Goal: Task Accomplishment & Management: Use online tool/utility

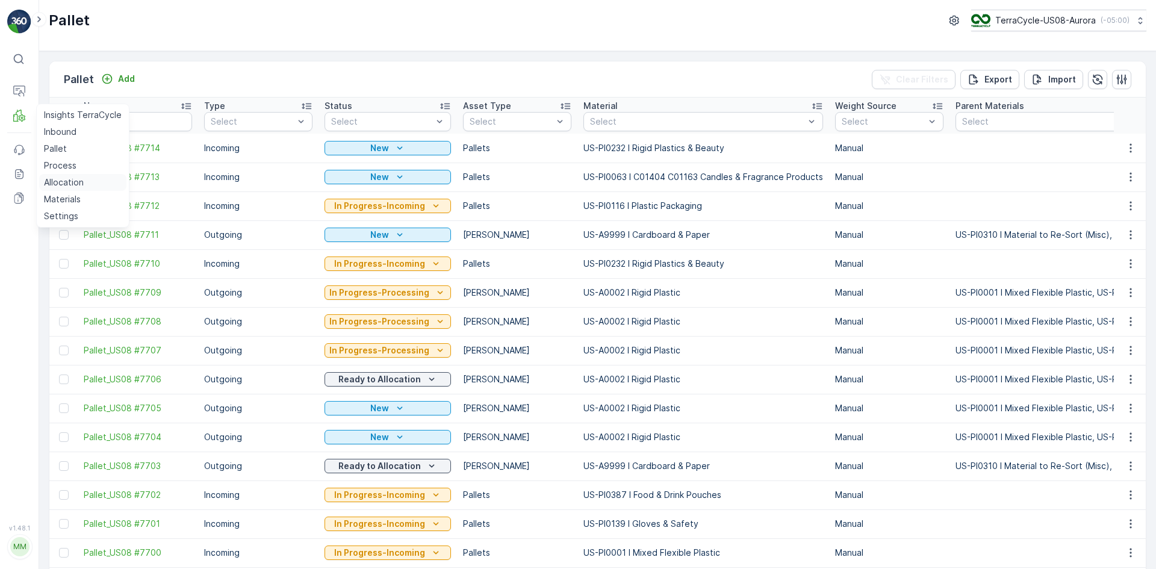
click at [57, 183] on p "Allocation" at bounding box center [64, 182] width 40 height 12
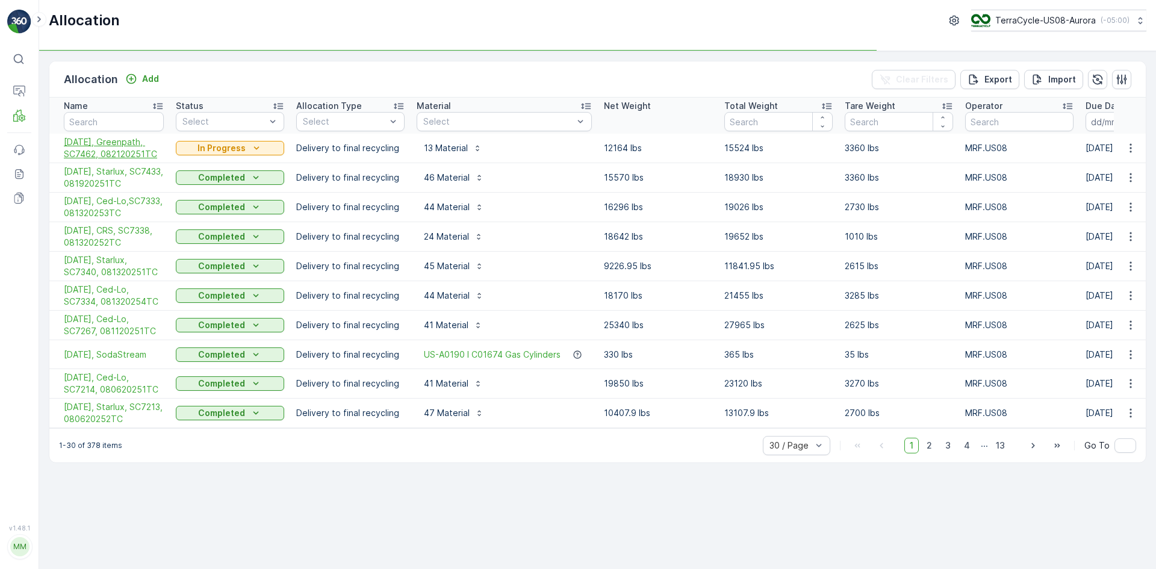
click at [104, 151] on span "[DATE], Greenpath, SC7462, 082120251TC" at bounding box center [114, 148] width 100 height 24
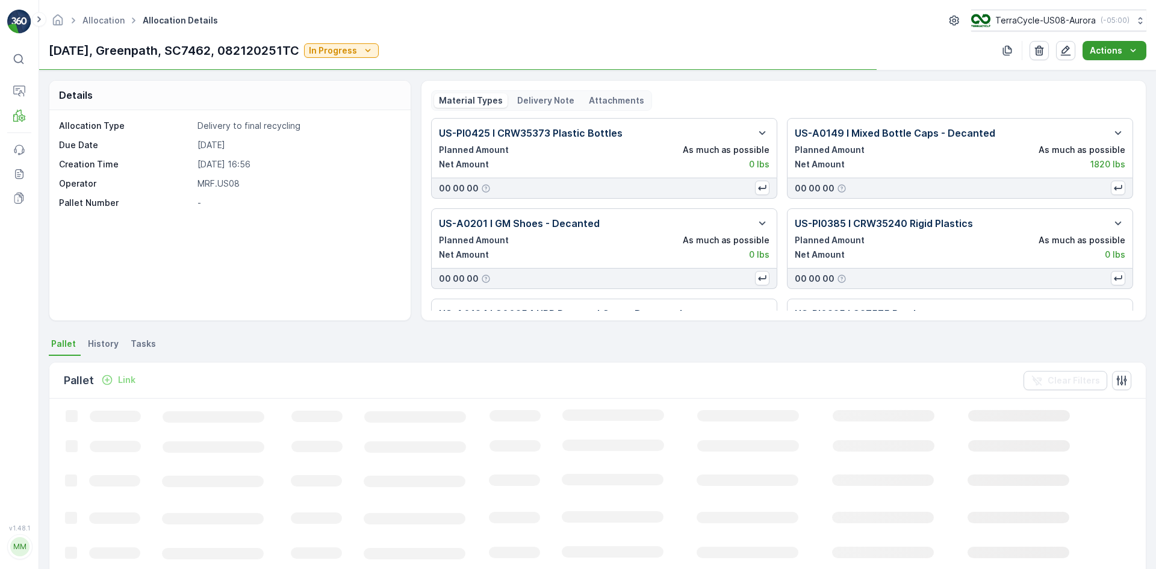
click at [1119, 48] on p "Actions" at bounding box center [1106, 51] width 33 height 12
click at [1118, 75] on span "Create Delivery Note" at bounding box center [1109, 73] width 87 height 12
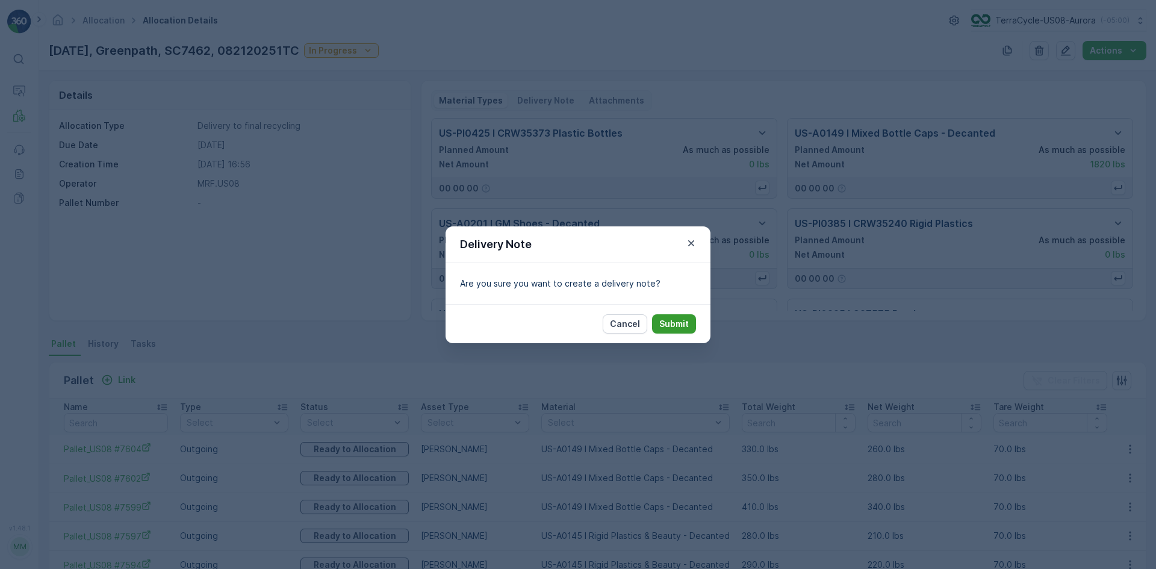
click at [670, 326] on p "Submit" at bounding box center [675, 324] width 30 height 12
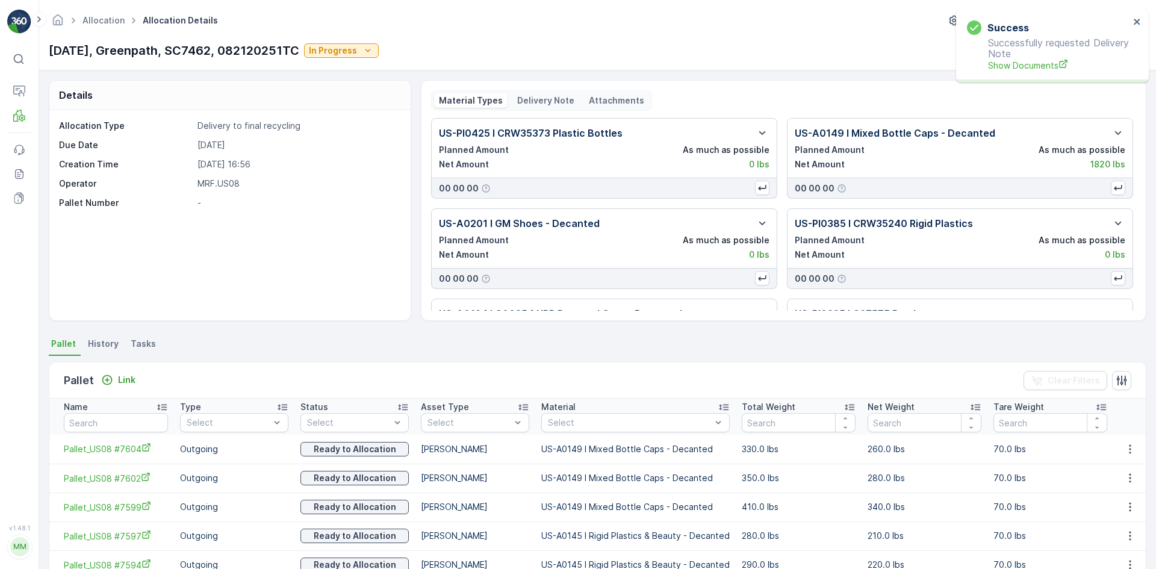
click at [539, 100] on p "Delivery Note" at bounding box center [545, 101] width 57 height 12
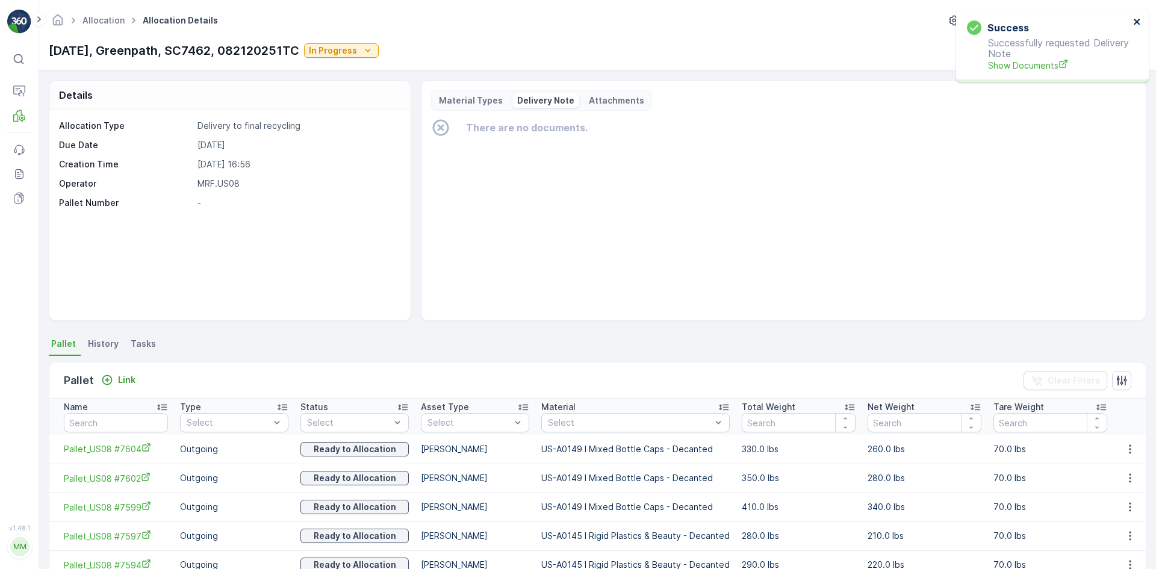
click at [1134, 27] on button "close" at bounding box center [1138, 22] width 8 height 11
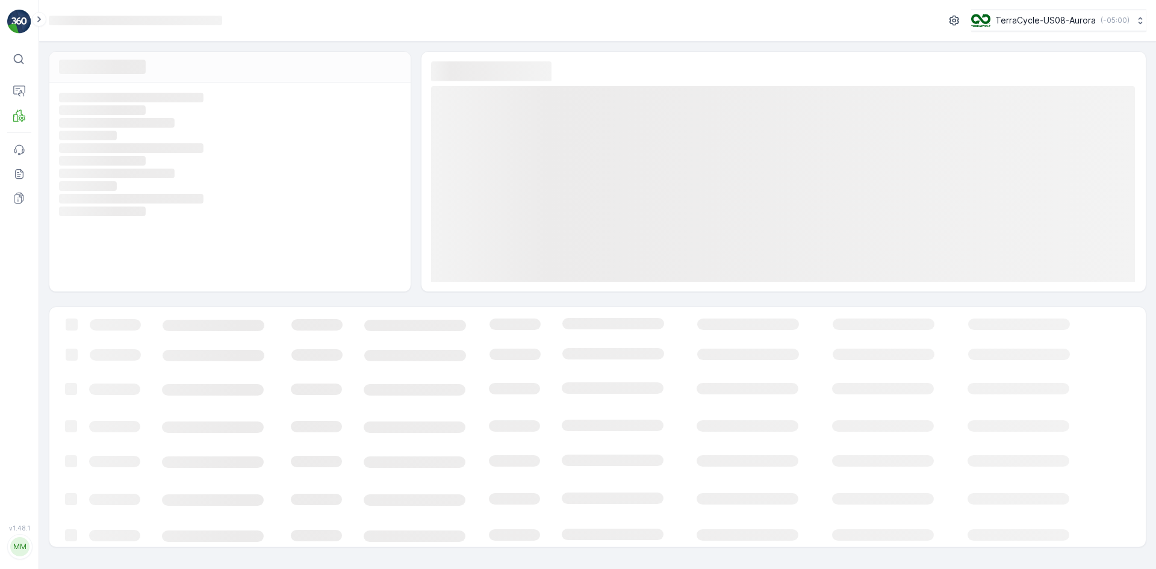
drag, startPoint x: 633, startPoint y: 243, endPoint x: 755, endPoint y: 78, distance: 205.0
click at [755, 78] on div "Loading... Loading..." at bounding box center [783, 171] width 705 height 220
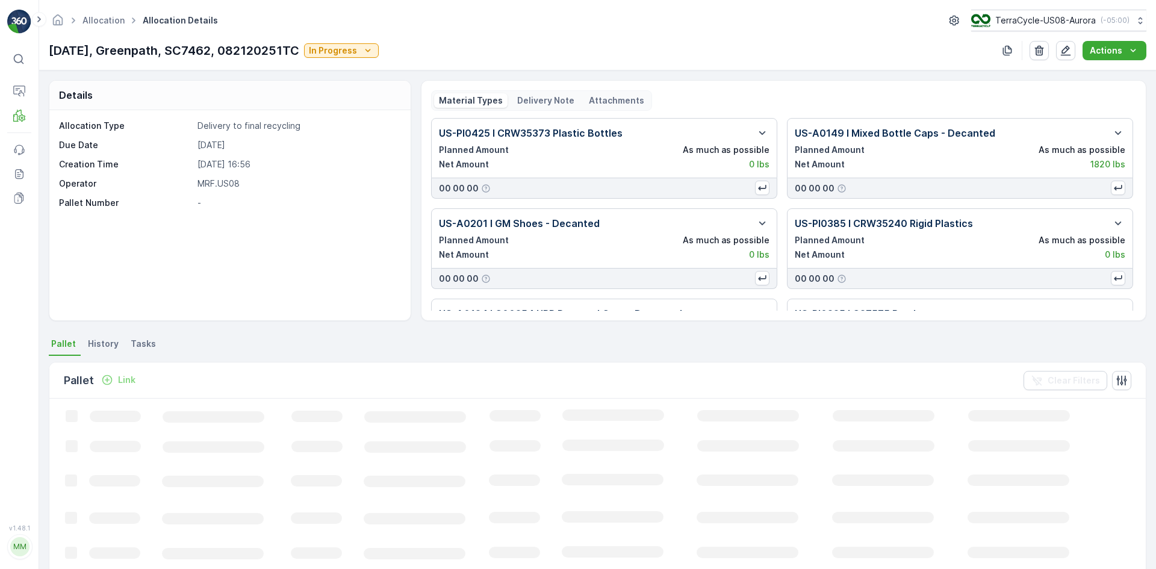
click at [518, 102] on p "Delivery Note" at bounding box center [545, 101] width 57 height 12
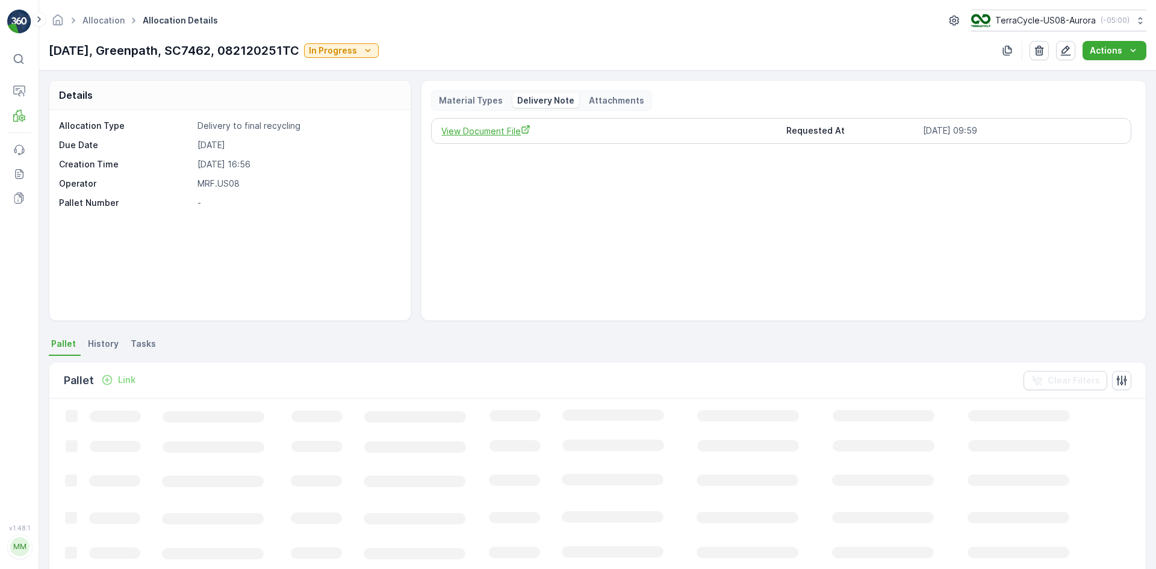
click at [483, 133] on span "View Document File" at bounding box center [608, 131] width 335 height 13
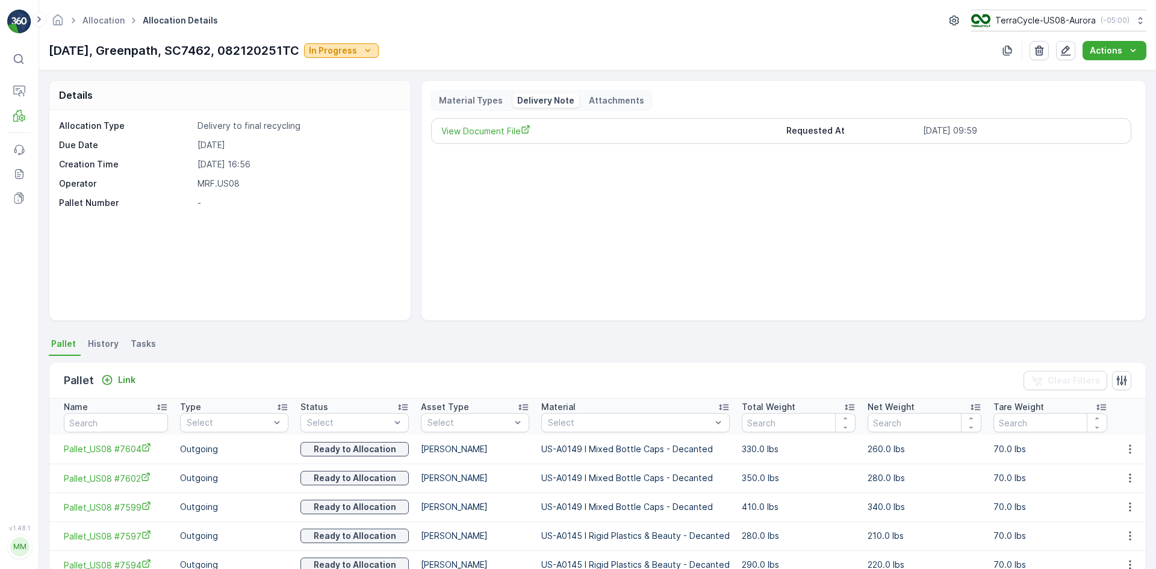
click at [357, 47] on p "In Progress" at bounding box center [333, 51] width 48 height 12
click at [357, 102] on span "Completed" at bounding box center [347, 102] width 45 height 12
click at [505, 128] on span "View Document File" at bounding box center [608, 131] width 335 height 13
click at [479, 130] on span "View Document File" at bounding box center [608, 131] width 335 height 13
